Goal: Information Seeking & Learning: Learn about a topic

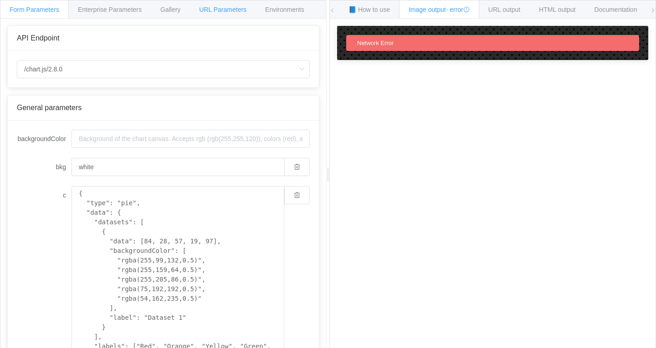
click at [211, 7] on span "URL Parameters" at bounding box center [222, 9] width 47 height 7
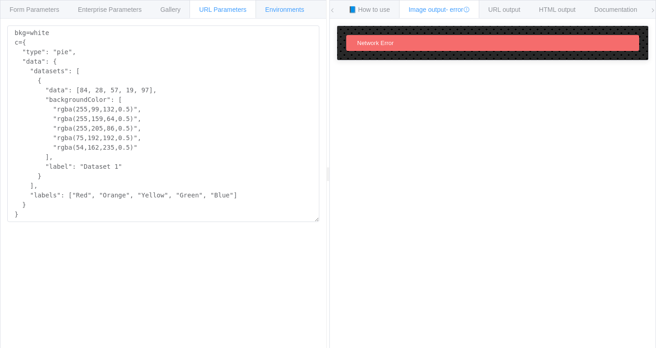
click at [282, 11] on span "Environments" at bounding box center [284, 9] width 39 height 7
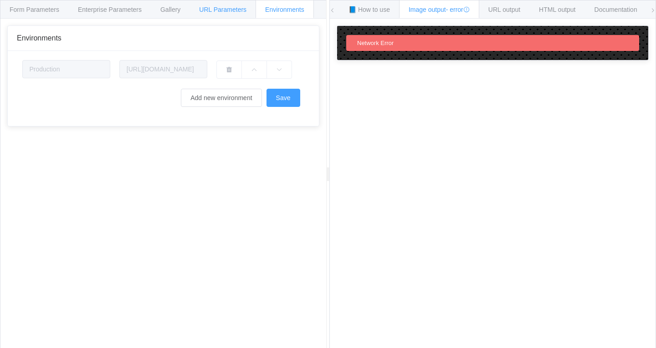
click at [229, 5] on div "URL Parameters" at bounding box center [222, 9] width 67 height 18
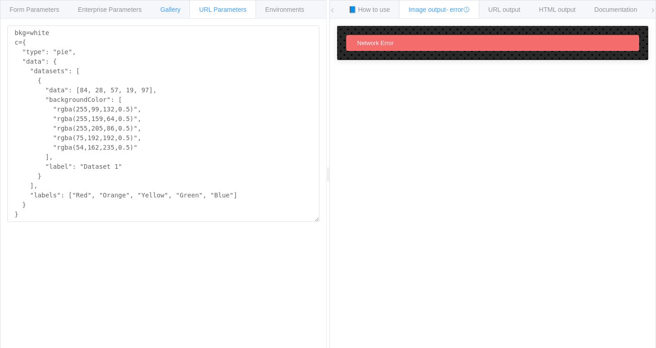
click at [178, 10] on span "Gallery" at bounding box center [170, 9] width 20 height 7
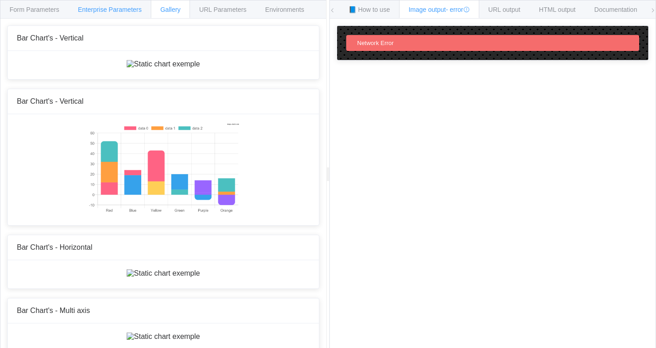
click at [140, 13] on div "Enterprise Parameters" at bounding box center [109, 9] width 83 height 18
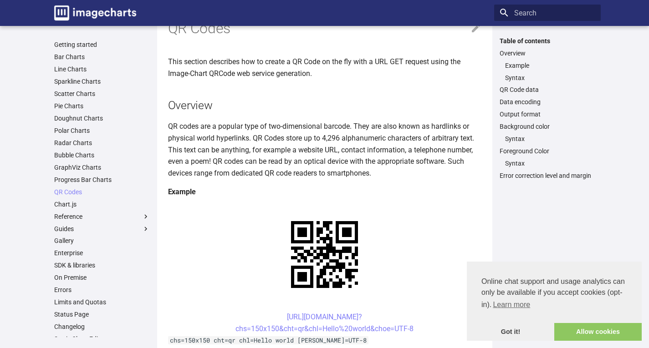
scroll to position [46, 0]
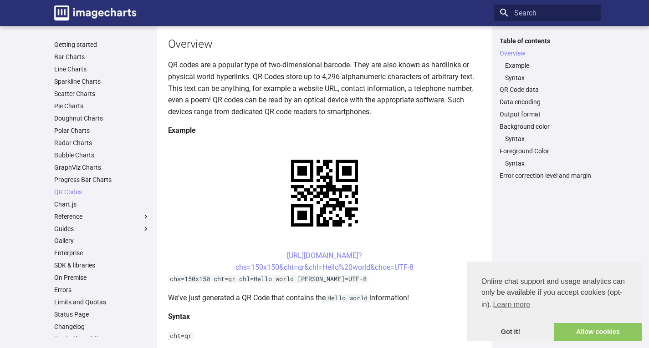
scroll to position [137, 0]
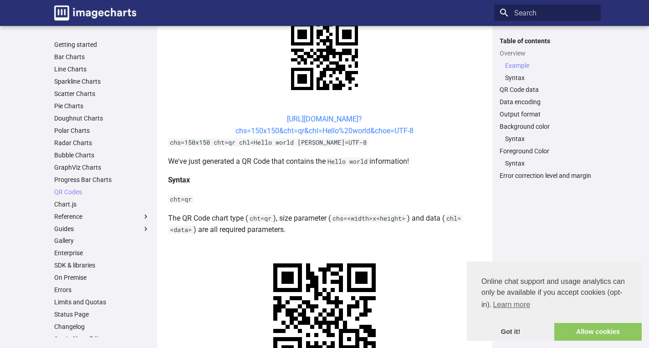
scroll to position [273, 0]
